Goal: Information Seeking & Learning: Find specific fact

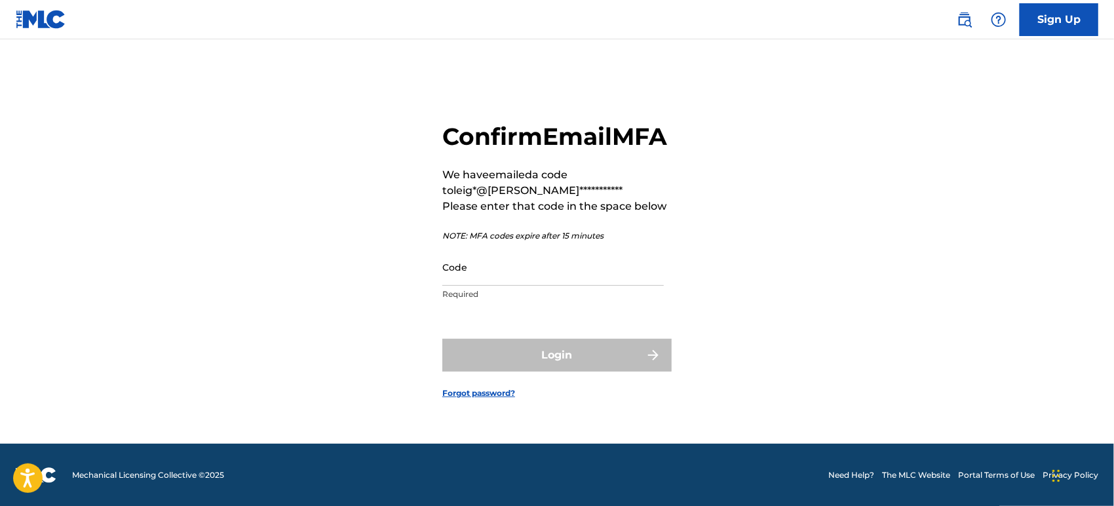
click at [472, 282] on input "Code" at bounding box center [554, 266] width 222 height 37
paste input "971753"
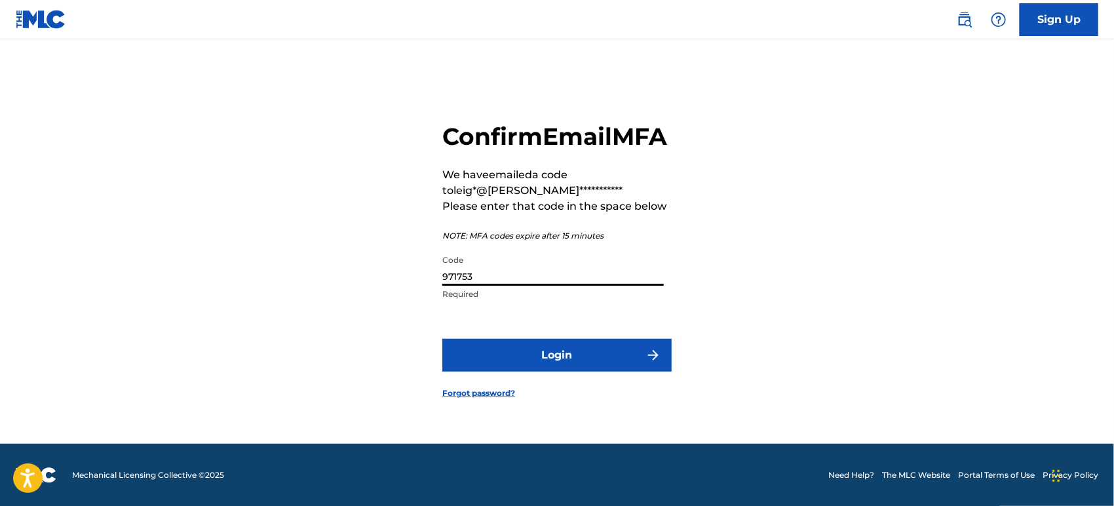
type input "971753"
click at [540, 358] on button "Login" at bounding box center [557, 355] width 229 height 33
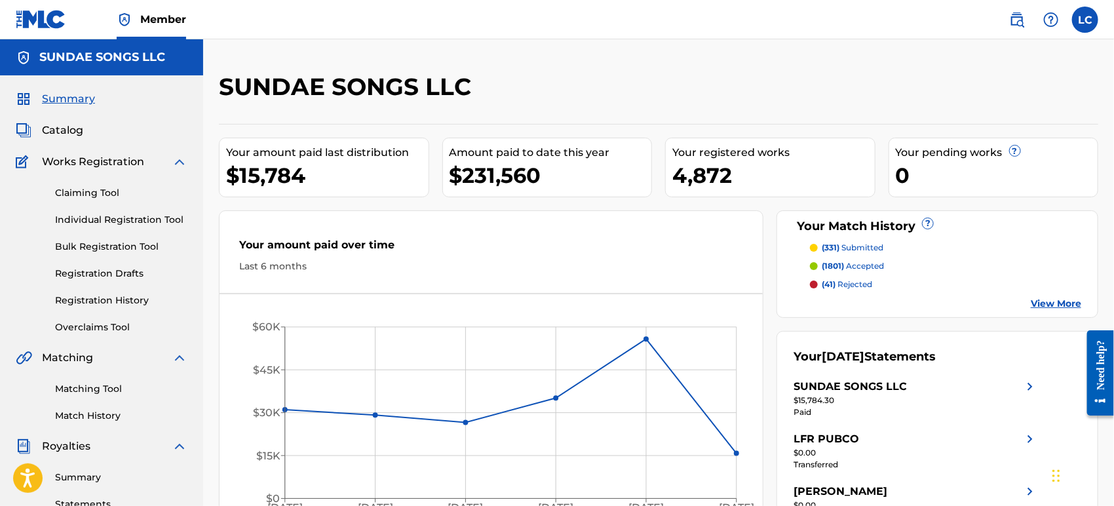
click at [1010, 24] on img at bounding box center [1018, 20] width 16 height 16
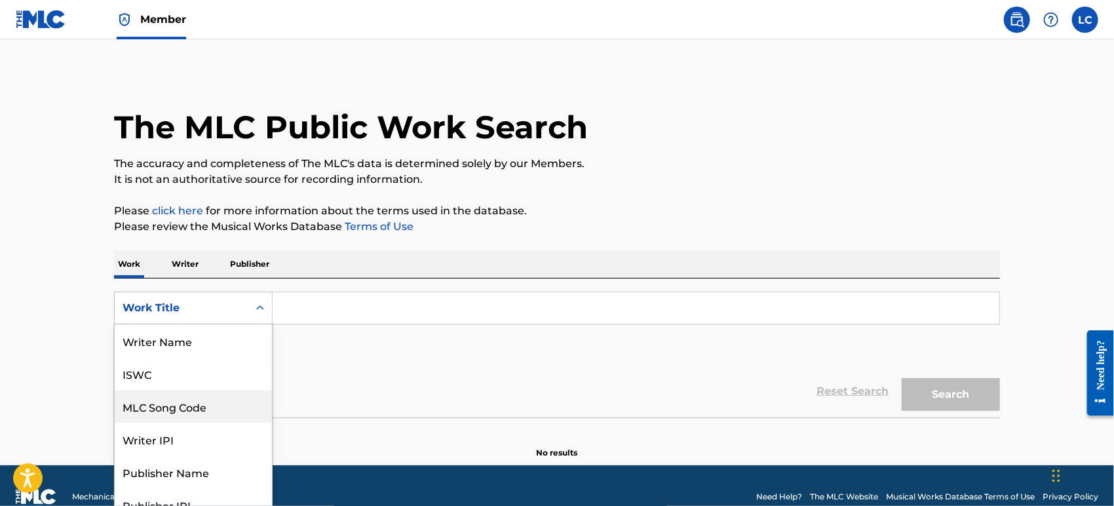
scroll to position [16, 0]
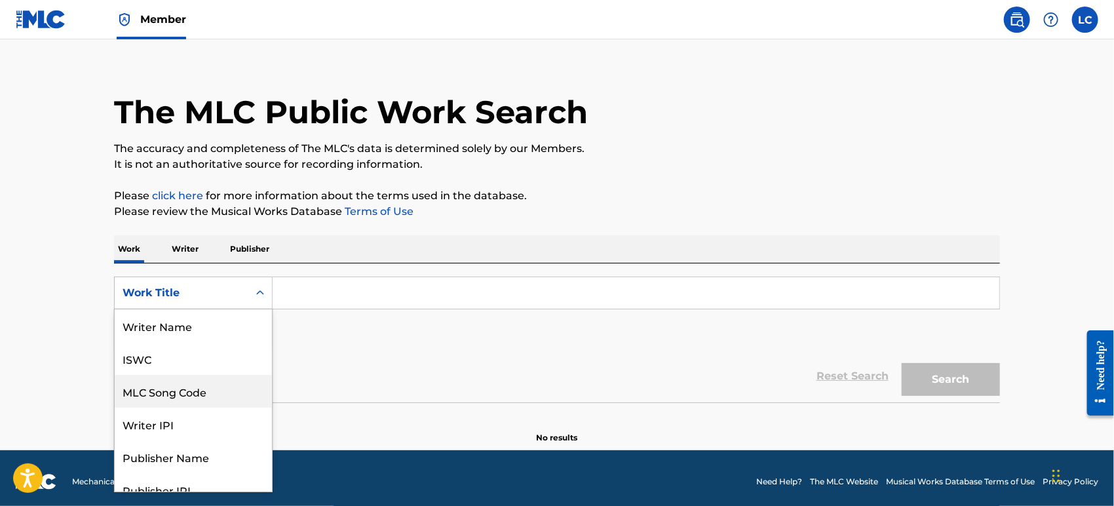
click at [229, 309] on div "8 results available. Use Up and Down to choose options, press Enter to select t…" at bounding box center [193, 293] width 159 height 33
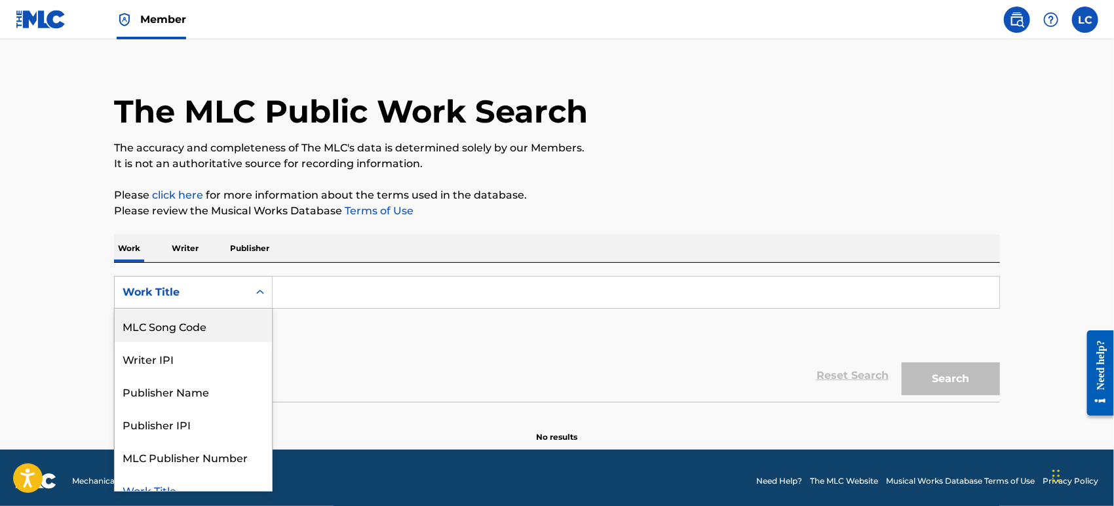
drag, startPoint x: 227, startPoint y: 334, endPoint x: 310, endPoint y: 309, distance: 86.3
click at [230, 334] on div "MLC Song Code" at bounding box center [193, 325] width 157 height 33
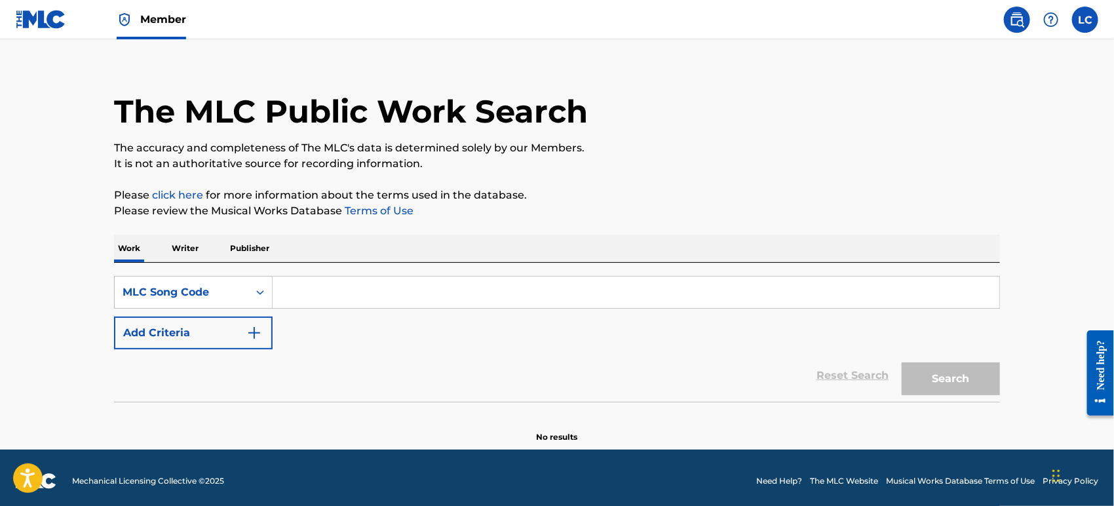
paste input "AV9SSW"
type input "AV9SSW"
click at [944, 385] on button "Search" at bounding box center [951, 379] width 98 height 33
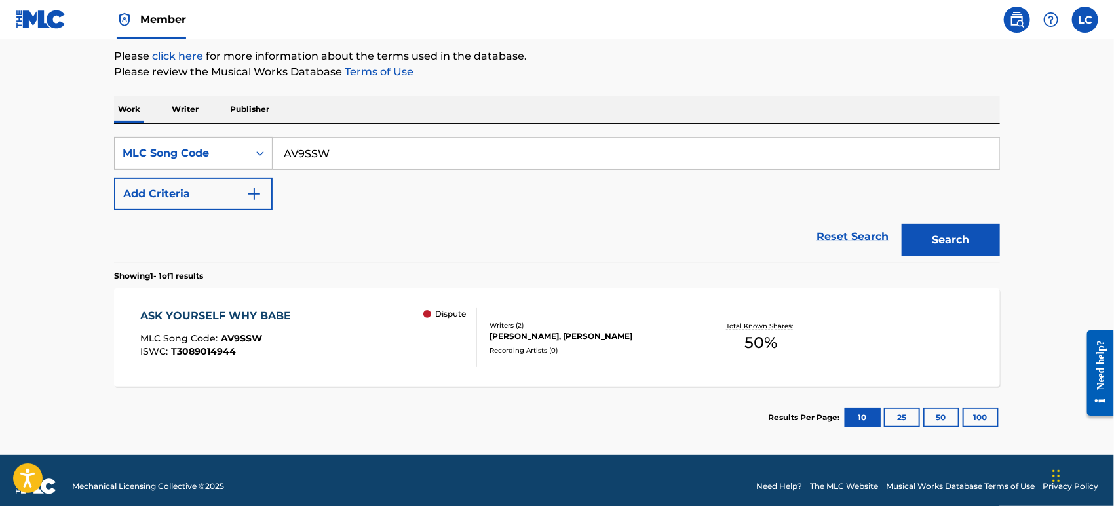
scroll to position [166, 0]
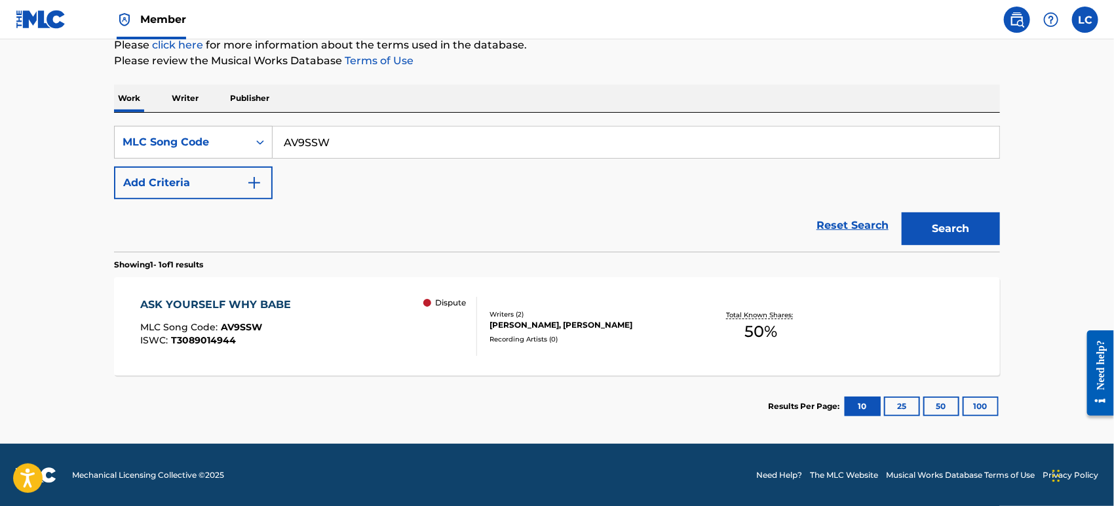
click at [541, 334] on div "Recording Artists ( 0 )" at bounding box center [589, 339] width 198 height 10
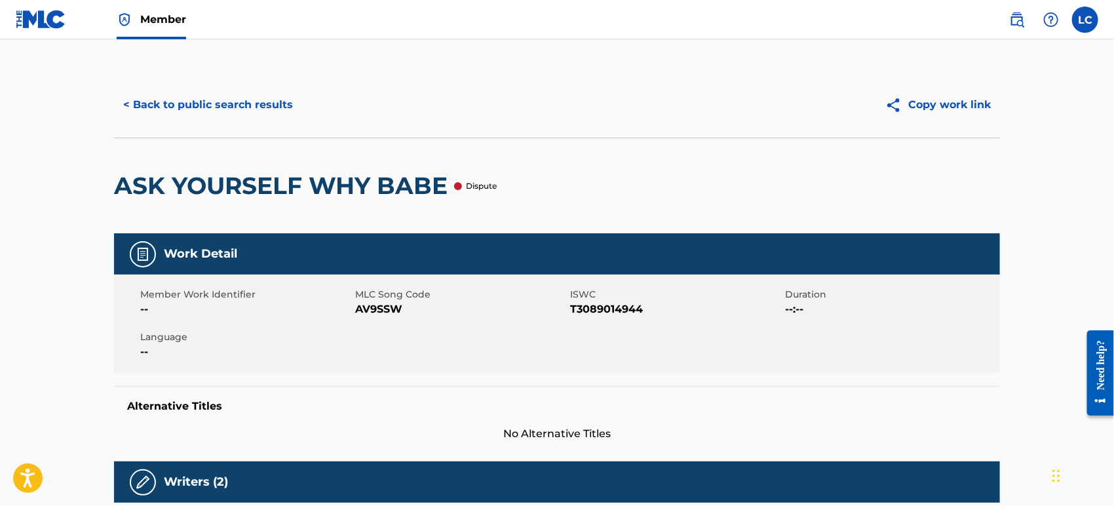
click at [161, 109] on button "< Back to public search results" at bounding box center [208, 105] width 188 height 33
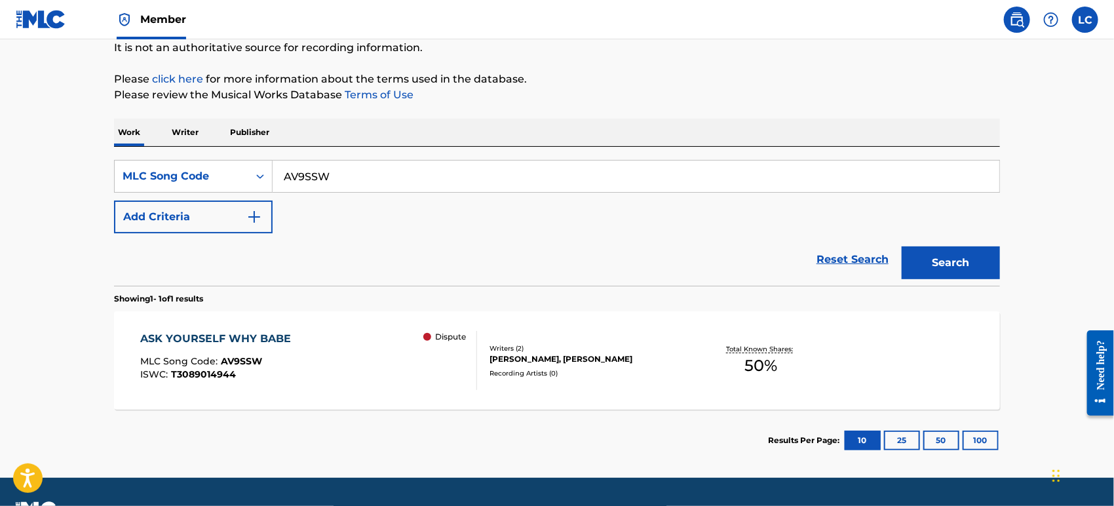
click at [366, 163] on input "AV9SSW" at bounding box center [636, 176] width 727 height 31
paste input "B6568N"
type input "B6568N"
drag, startPoint x: 974, startPoint y: 242, endPoint x: 971, endPoint y: 258, distance: 16.1
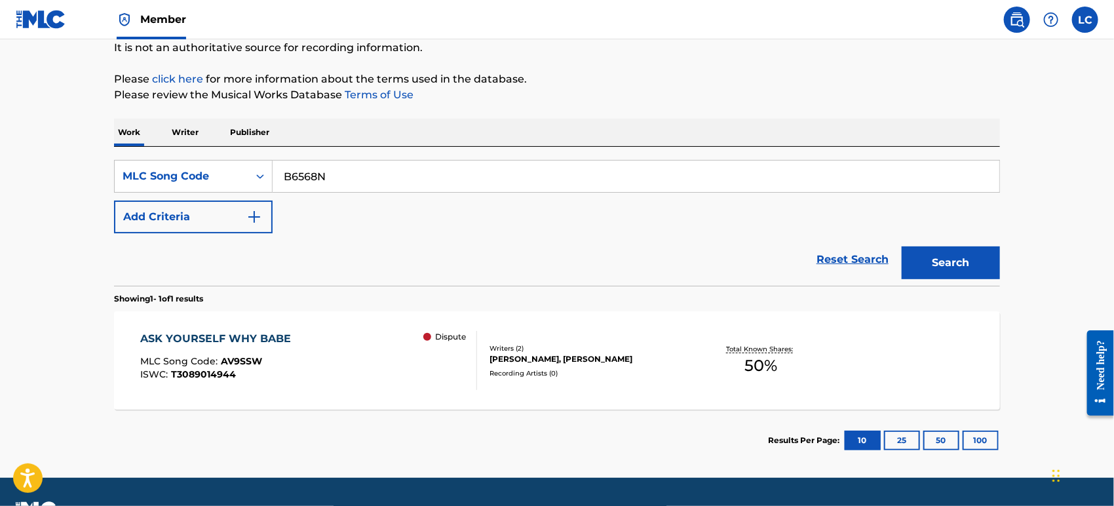
click at [973, 254] on div "Search" at bounding box center [948, 259] width 105 height 52
click at [971, 258] on button "Search" at bounding box center [951, 262] width 98 height 33
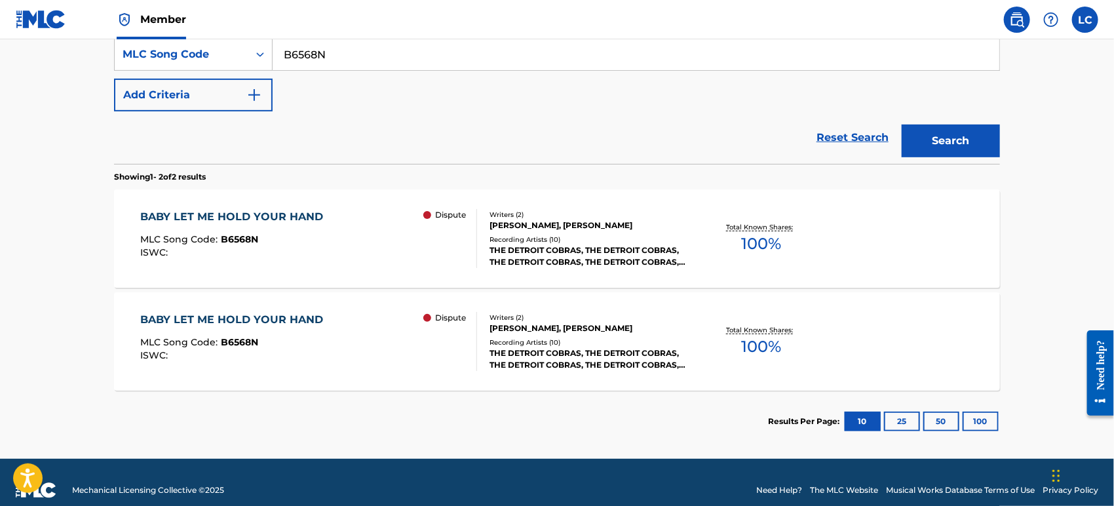
scroll to position [269, 0]
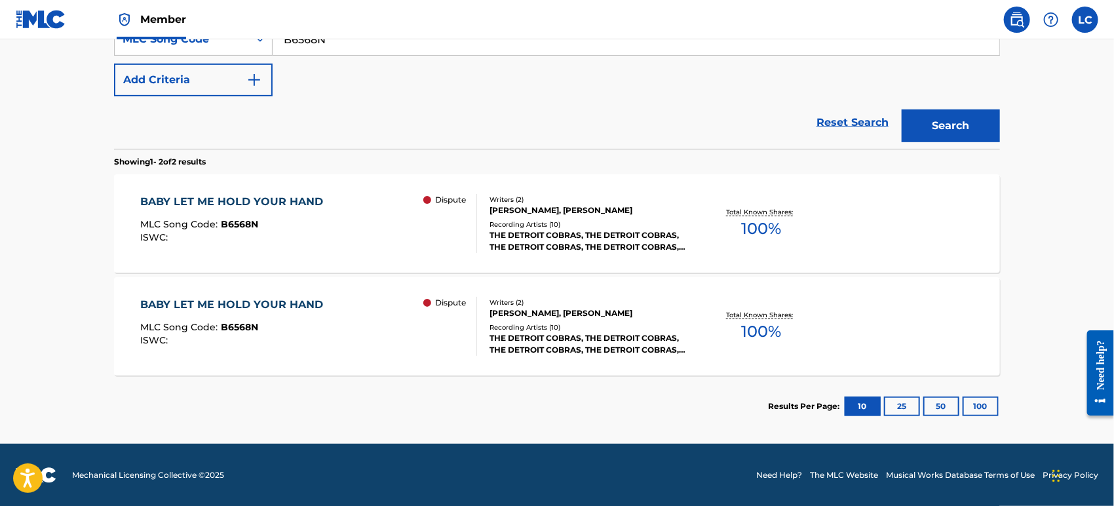
click at [526, 239] on div "THE DETROIT COBRAS, THE DETROIT COBRAS, THE DETROIT COBRAS, THE DETROIT COBRAS,…" at bounding box center [589, 241] width 198 height 24
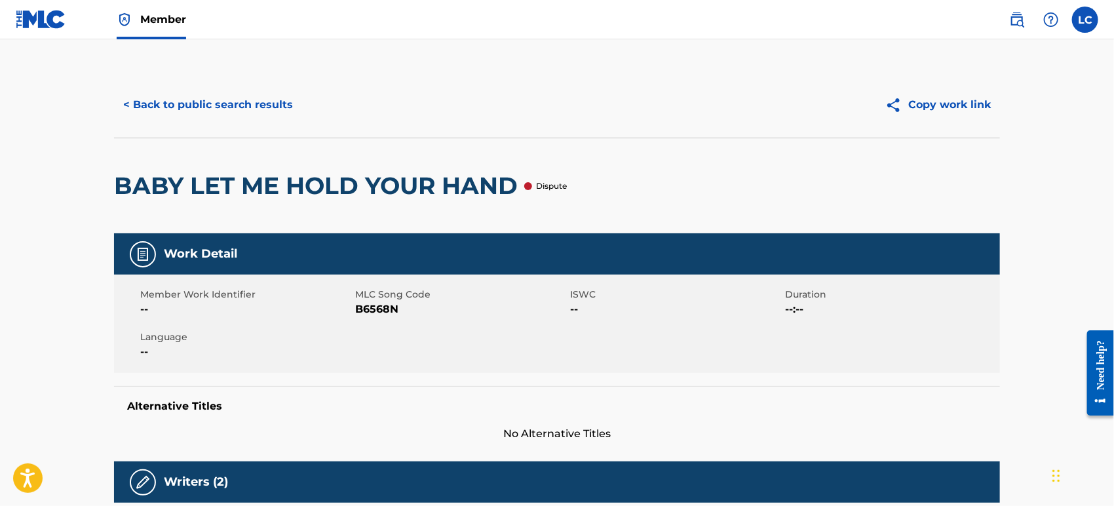
click at [188, 117] on button "< Back to public search results" at bounding box center [208, 105] width 188 height 33
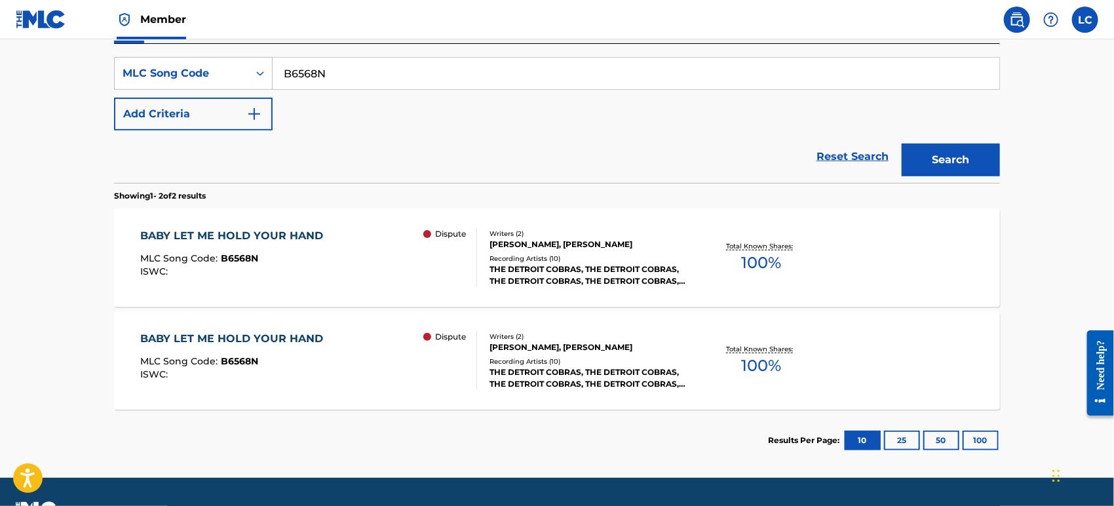
click at [360, 78] on input "B6568N" at bounding box center [636, 73] width 727 height 31
paste input "DA99YO"
type input "DA99YO"
click at [917, 146] on button "Search" at bounding box center [951, 160] width 98 height 33
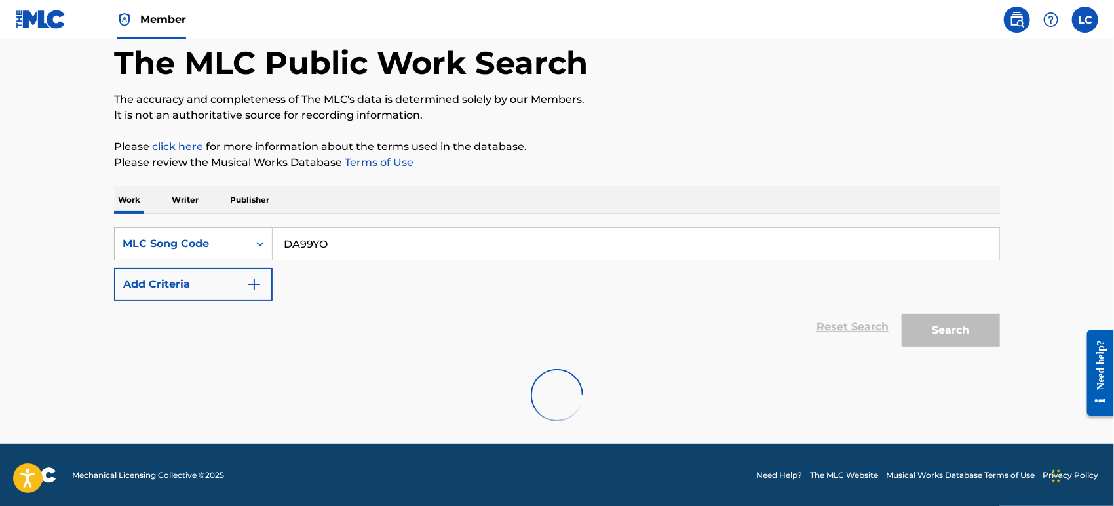
scroll to position [166, 0]
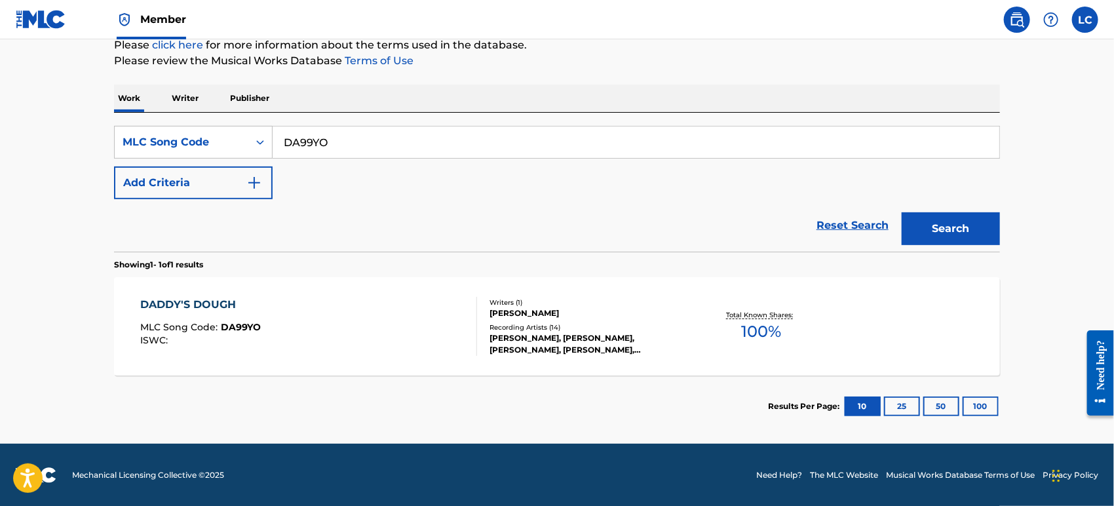
click at [443, 289] on div "DADDY'S DOUGH MLC Song Code : DA99YO ISWC : Writers ( 1 ) [PERSON_NAME] Recordi…" at bounding box center [557, 326] width 886 height 98
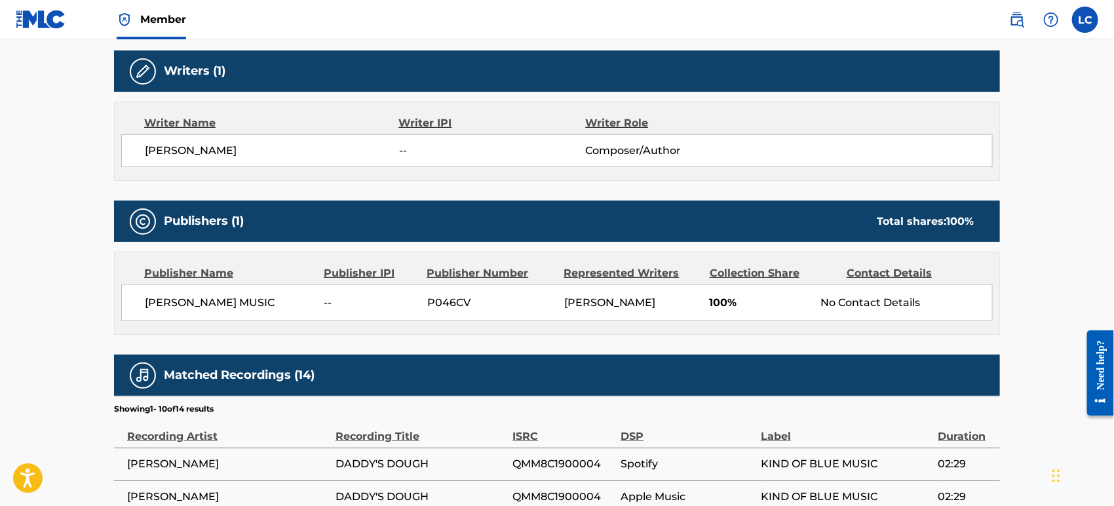
scroll to position [300, 0]
